Goal: Check status: Check status

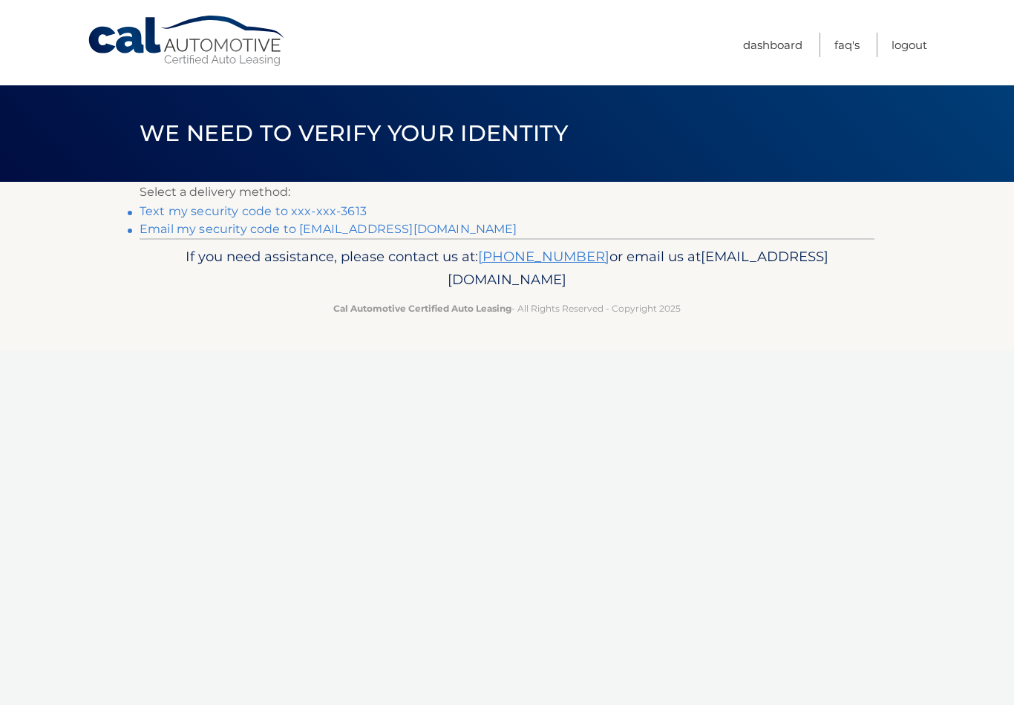
click at [343, 205] on link "Text my security code to xxx-xxx-3613" at bounding box center [252, 211] width 227 height 14
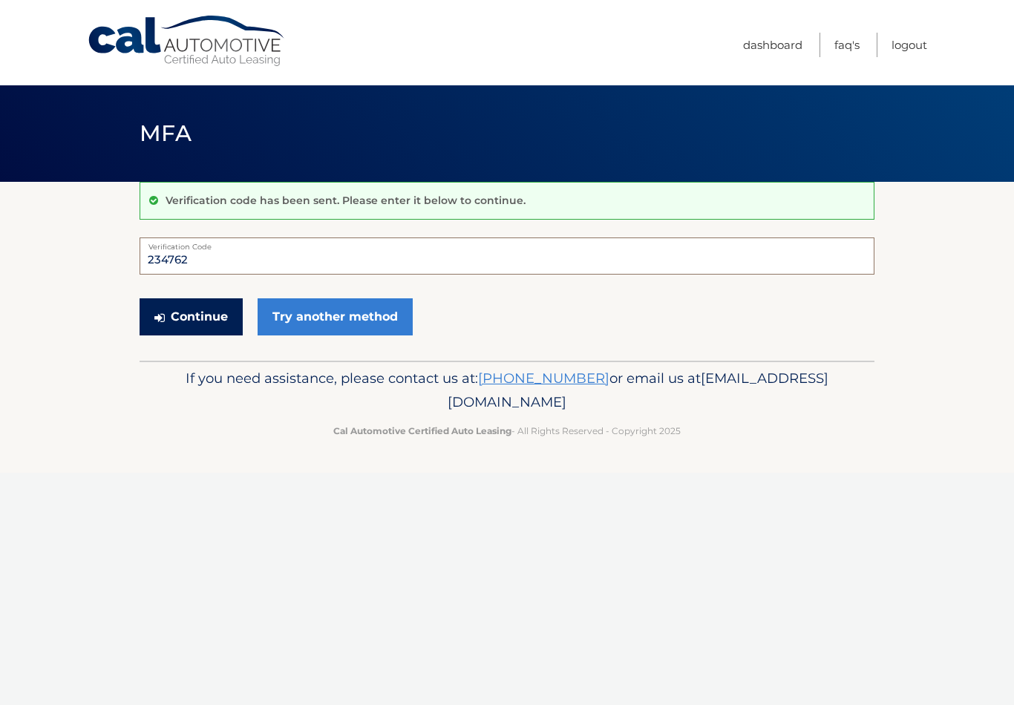
type input "234762"
click at [199, 312] on button "Continue" at bounding box center [190, 316] width 103 height 37
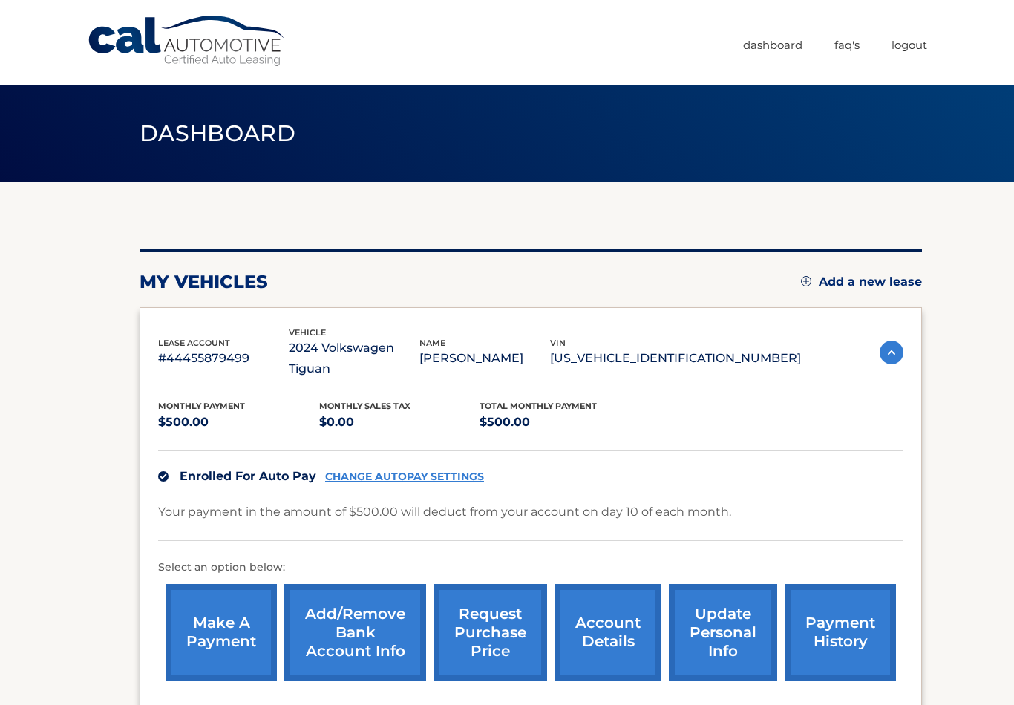
click at [813, 611] on link "payment history" at bounding box center [839, 632] width 111 height 97
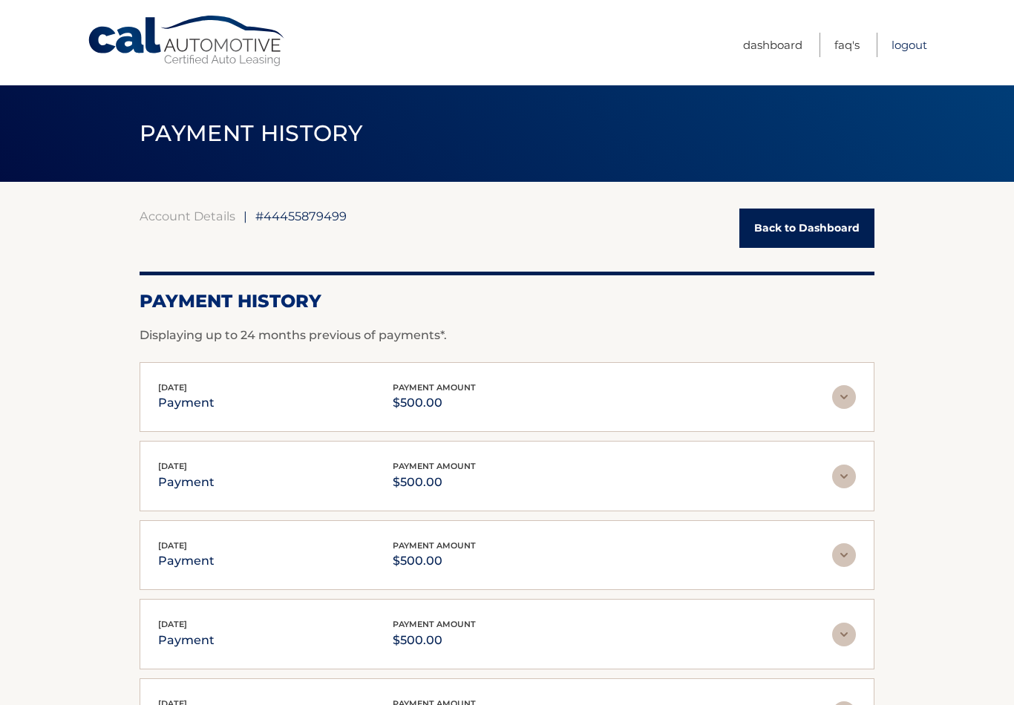
click at [922, 53] on link "Logout" at bounding box center [909, 45] width 36 height 24
